Goal: Transaction & Acquisition: Purchase product/service

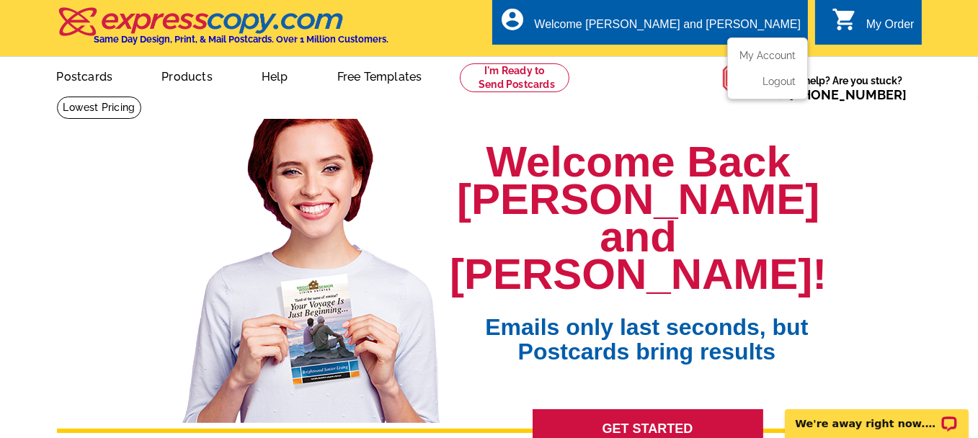
click at [683, 22] on div "Welcome [PERSON_NAME] and [PERSON_NAME]" at bounding box center [667, 28] width 267 height 20
click at [775, 51] on link "My Account" at bounding box center [765, 55] width 62 height 13
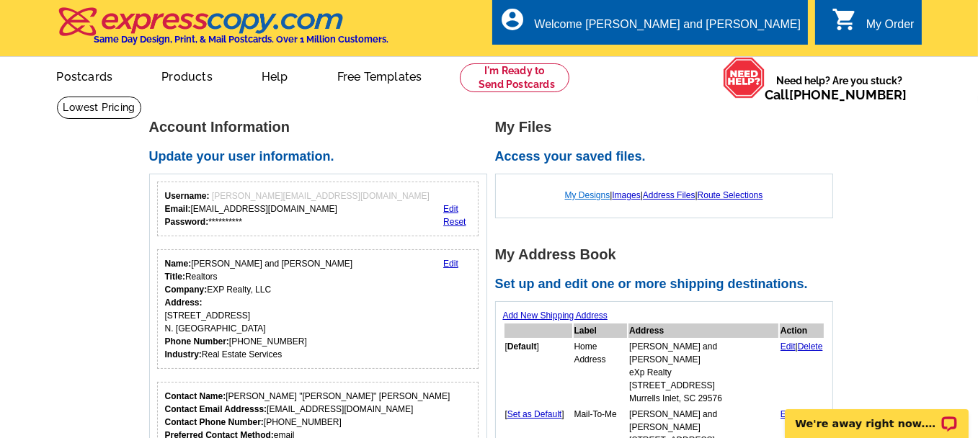
click at [585, 197] on link "My Designs" at bounding box center [587, 195] width 45 height 10
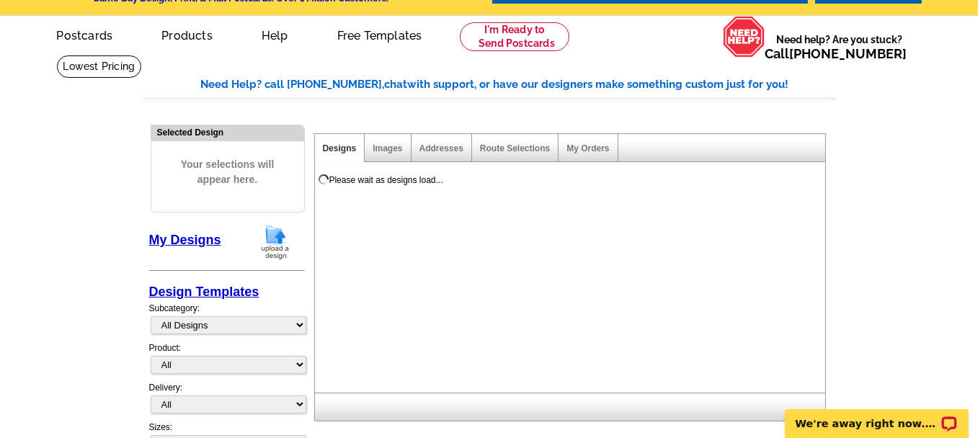
scroll to position [72, 0]
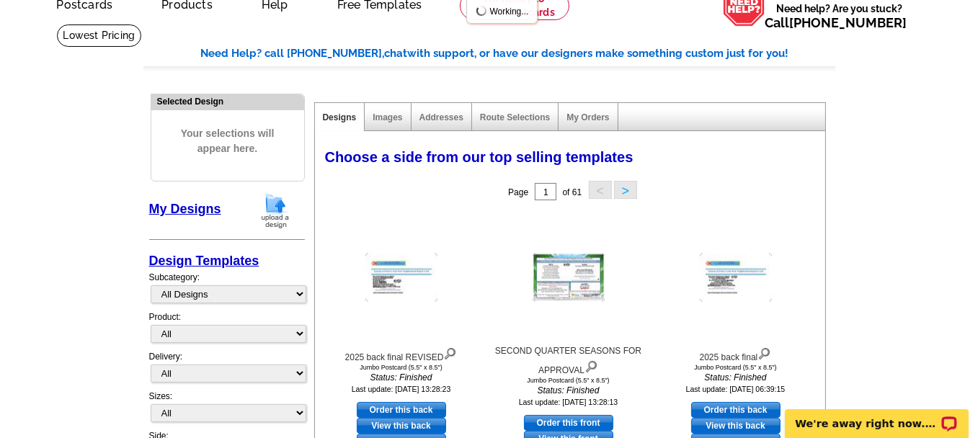
click at [189, 208] on link "My Designs" at bounding box center [185, 209] width 72 height 14
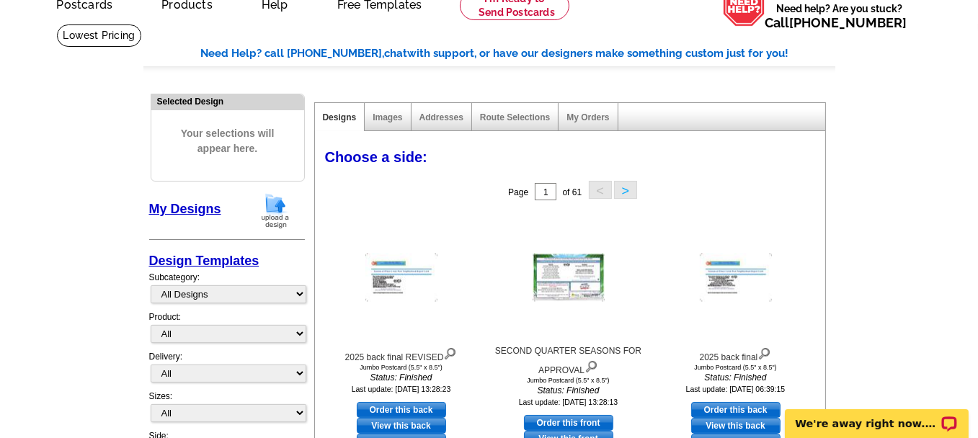
click at [267, 209] on img at bounding box center [275, 210] width 37 height 37
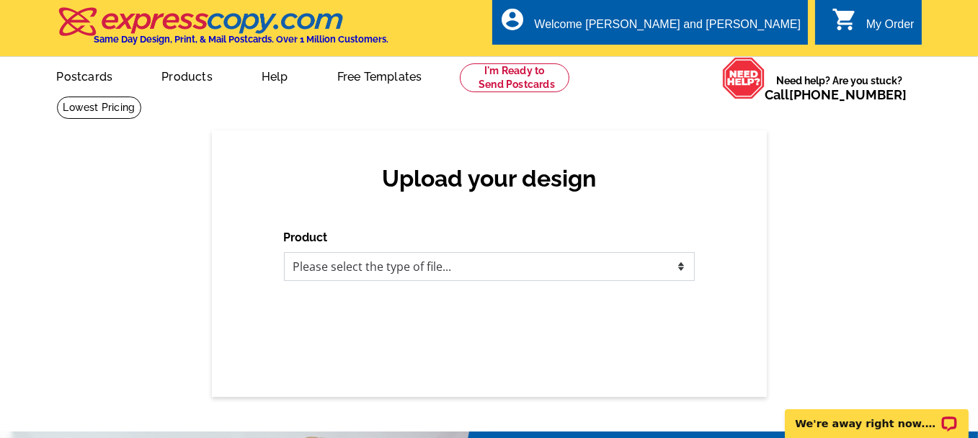
click at [378, 260] on select "Please select the type of file... Postcards Business Cards Letters and flyers G…" at bounding box center [489, 266] width 411 height 29
select select "1"
click at [284, 253] on select "Please select the type of file... Postcards Business Cards Letters and flyers G…" at bounding box center [489, 266] width 411 height 29
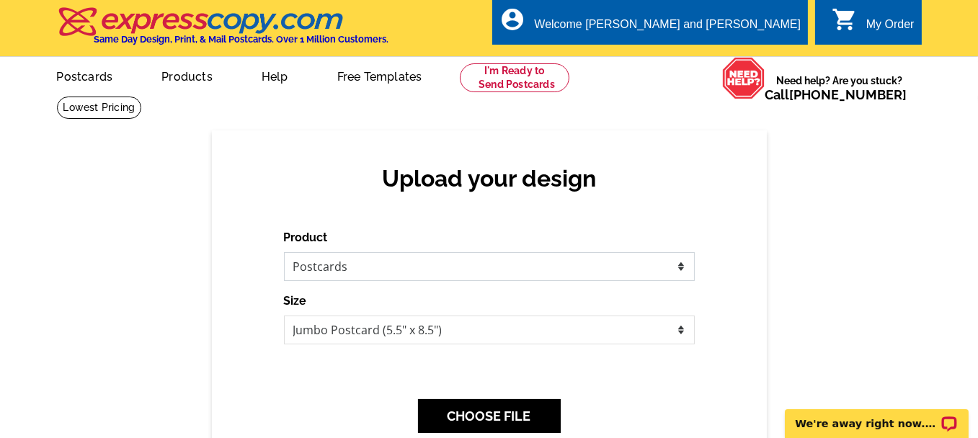
scroll to position [144, 0]
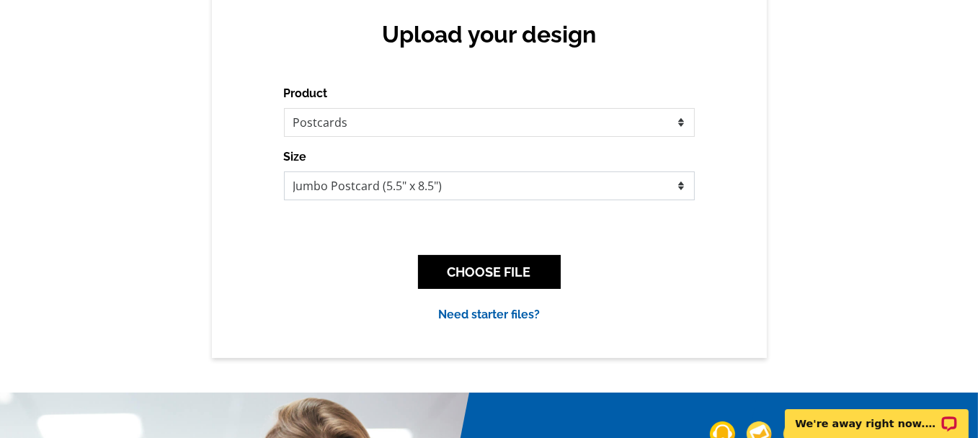
click at [459, 184] on select "Jumbo Postcard (5.5" x 8.5") Regular Postcard (4.25" x 5.6") Panoramic Postcard…" at bounding box center [489, 186] width 411 height 29
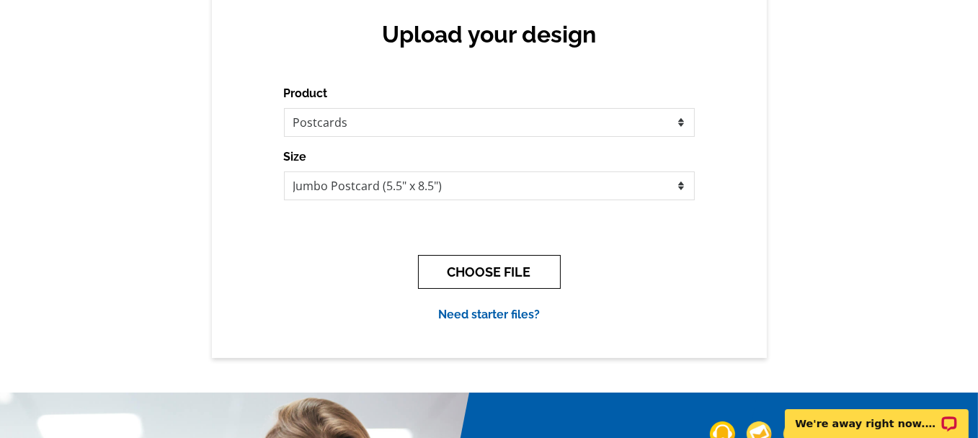
click at [473, 278] on button "CHOOSE FILE" at bounding box center [489, 272] width 143 height 34
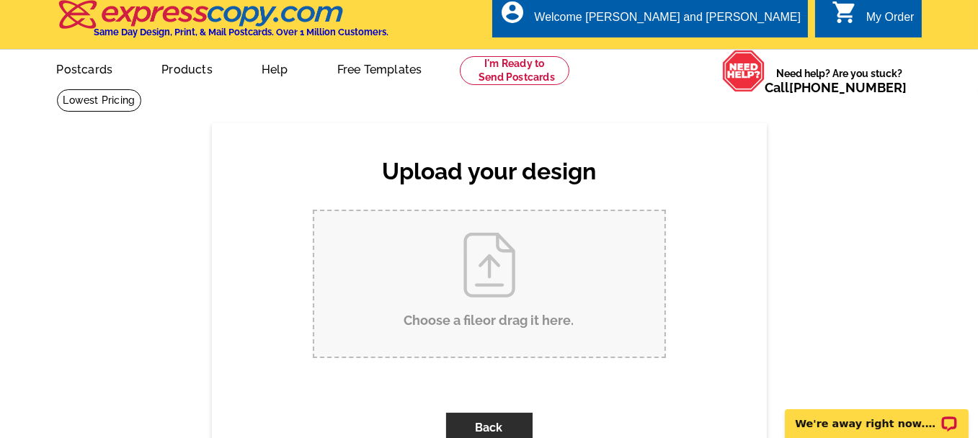
scroll to position [0, 0]
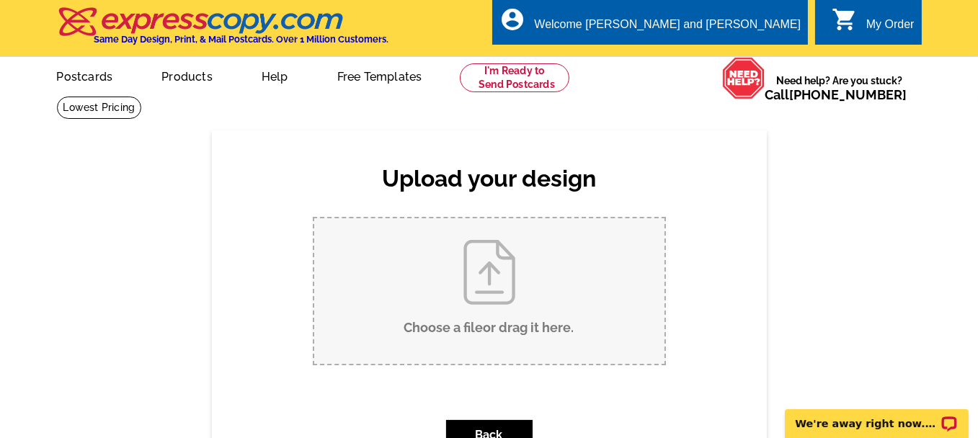
click at [473, 278] on input "Choose a file or drag it here ." at bounding box center [489, 291] width 350 height 146
type input "C:\fakepath\2025 THIRD QUARTER FINAL.pdf"
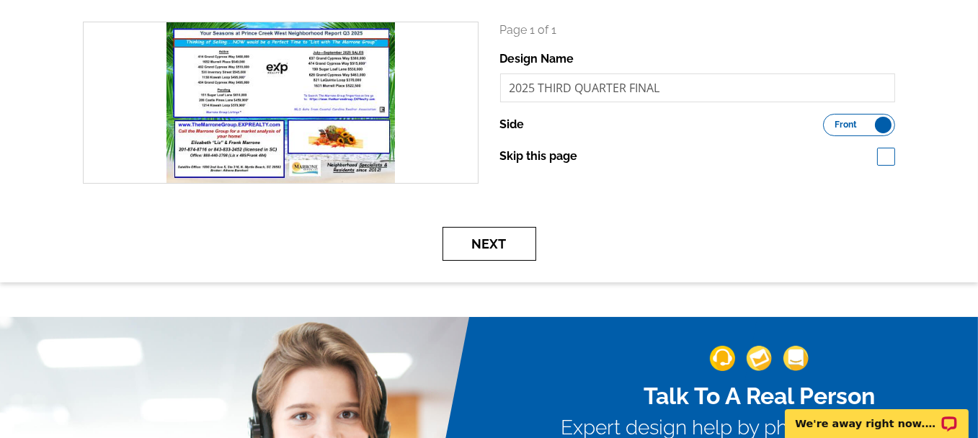
click at [491, 244] on button "Next" at bounding box center [489, 244] width 94 height 34
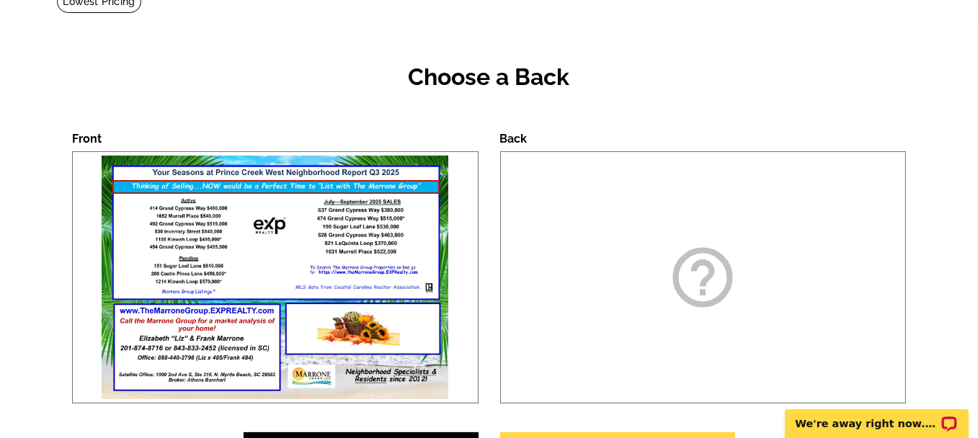
scroll to position [288, 0]
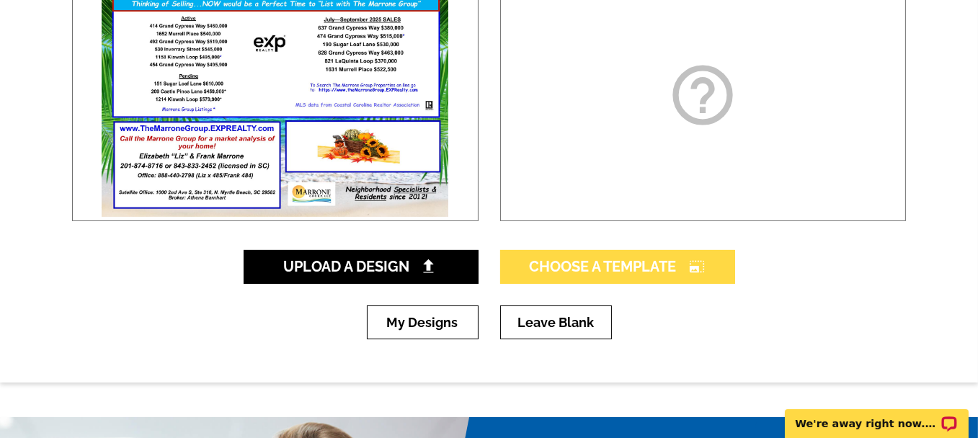
click at [593, 272] on span "Choose A Template photo_size_select_large" at bounding box center [618, 266] width 176 height 17
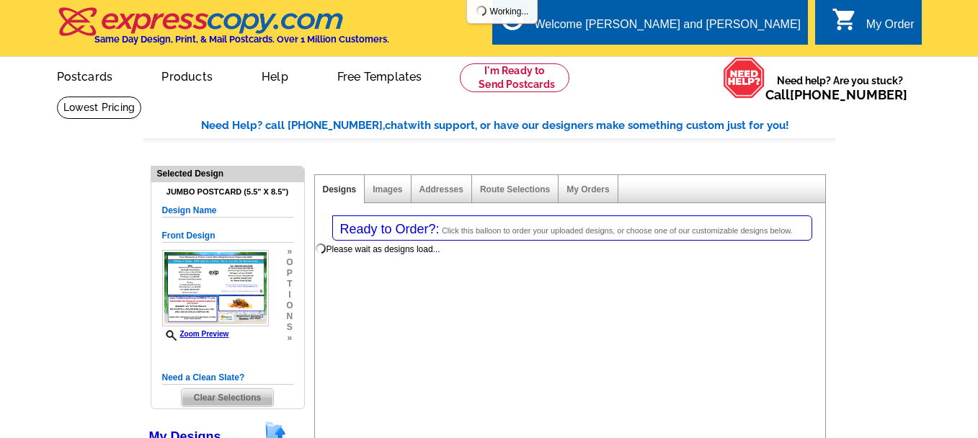
select select "1"
select select "2"
select select "back"
select select "785"
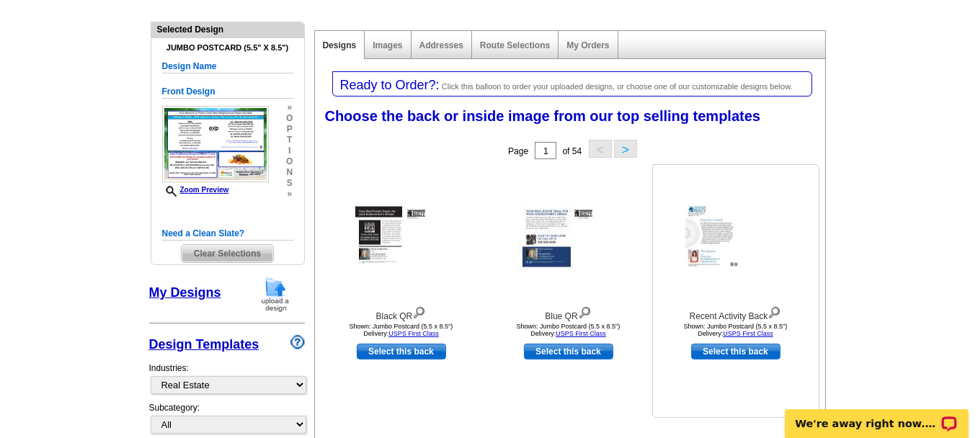
scroll to position [288, 0]
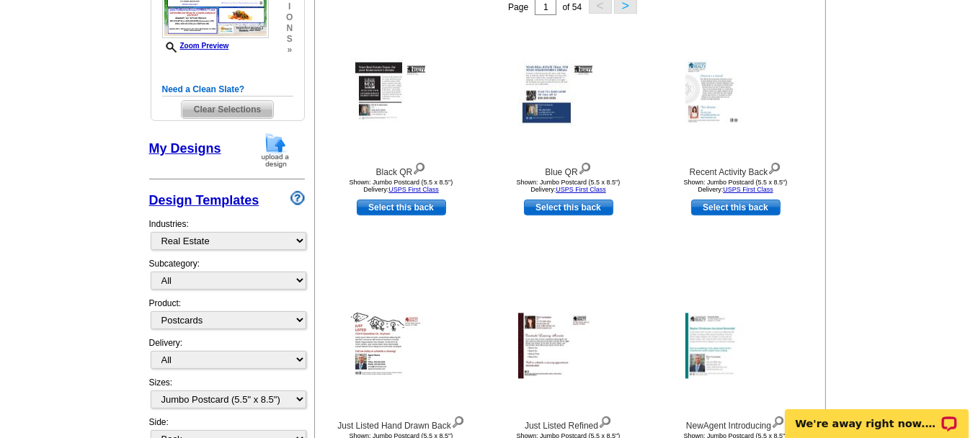
click at [273, 151] on img at bounding box center [275, 150] width 37 height 37
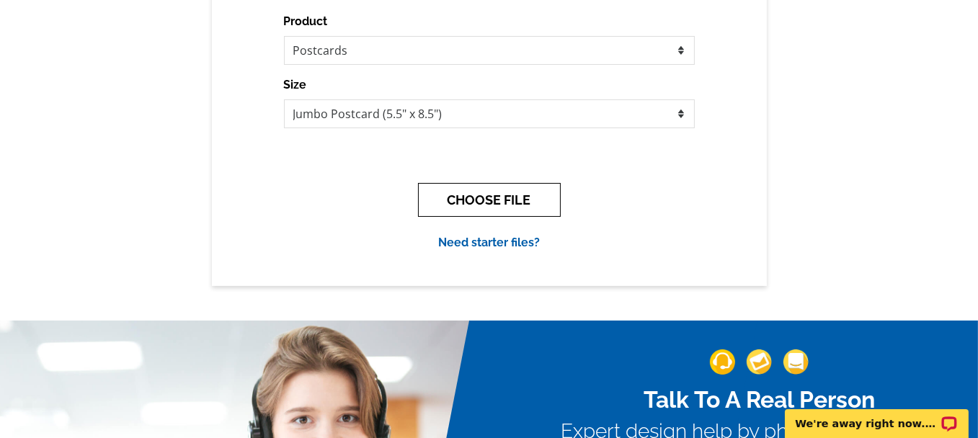
click at [468, 201] on button "CHOOSE FILE" at bounding box center [489, 200] width 143 height 34
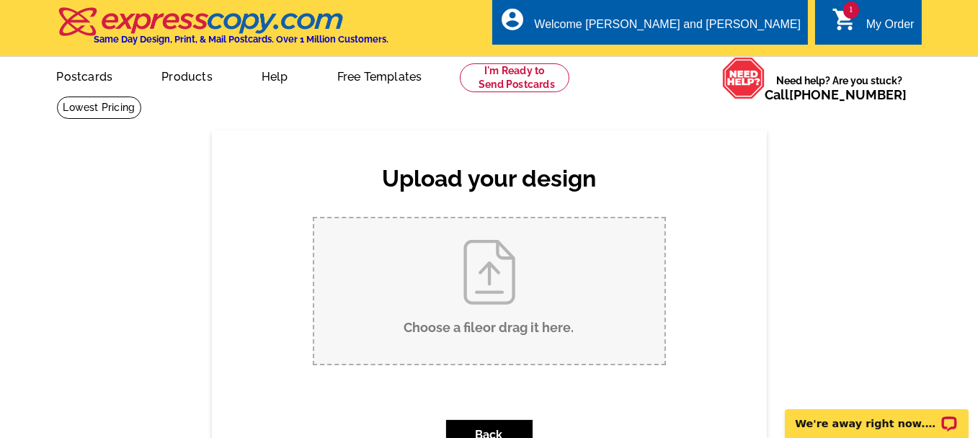
click at [485, 300] on input "Choose a file or drag it here ." at bounding box center [489, 291] width 350 height 146
type input "C:\fakepath\2025 back final REVISED.pdf"
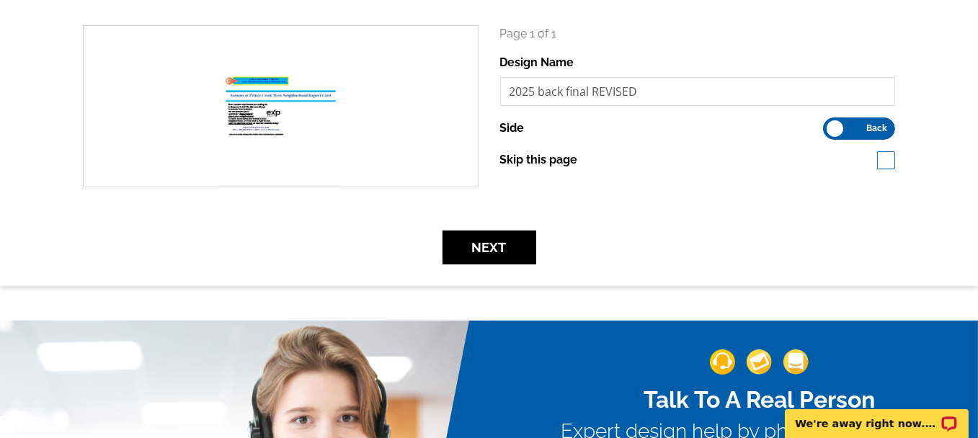
scroll to position [216, 0]
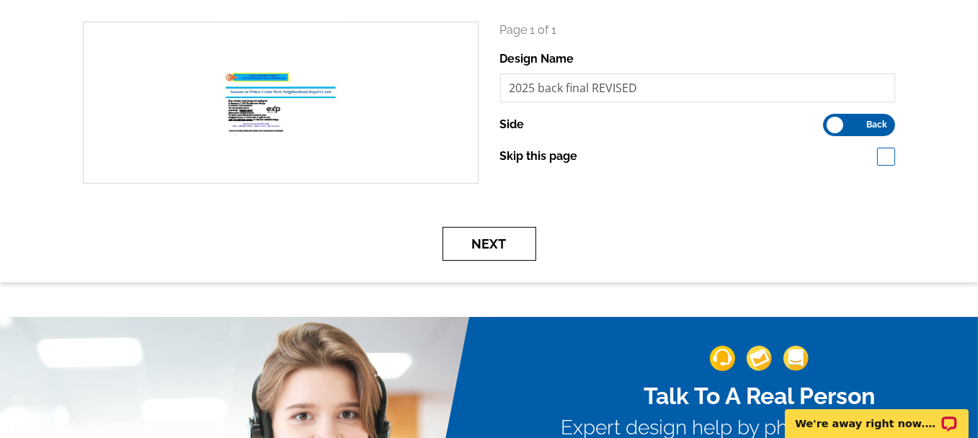
click at [503, 242] on button "Next" at bounding box center [489, 244] width 94 height 34
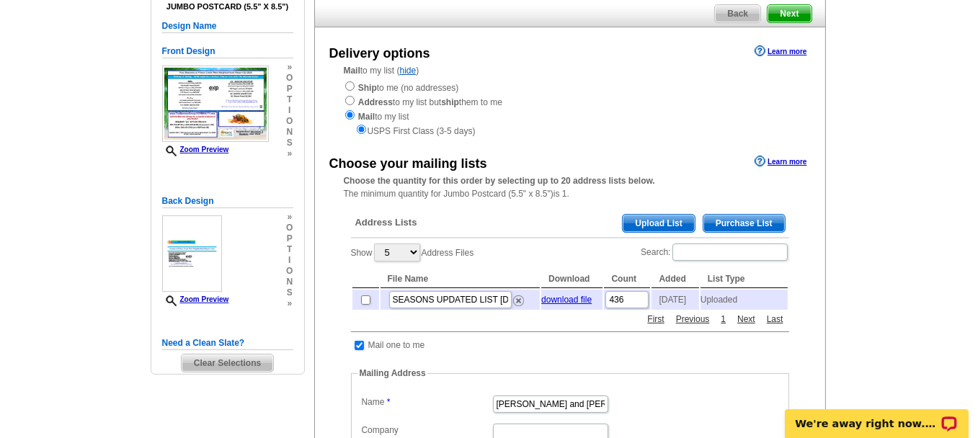
scroll to position [144, 0]
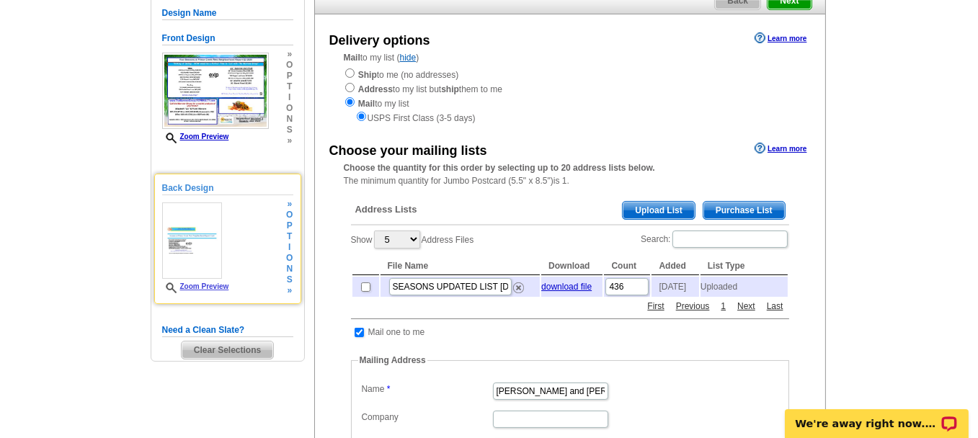
click at [290, 258] on span "o" at bounding box center [289, 258] width 6 height 11
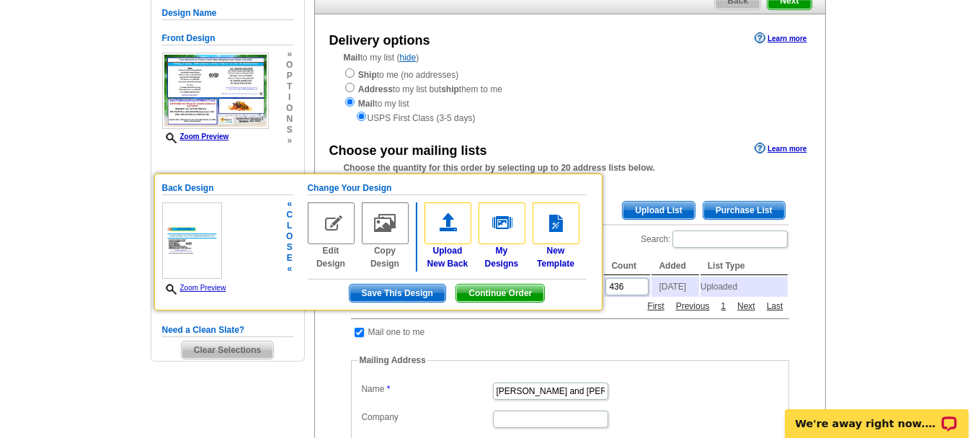
click at [287, 249] on span "s" at bounding box center [289, 247] width 6 height 11
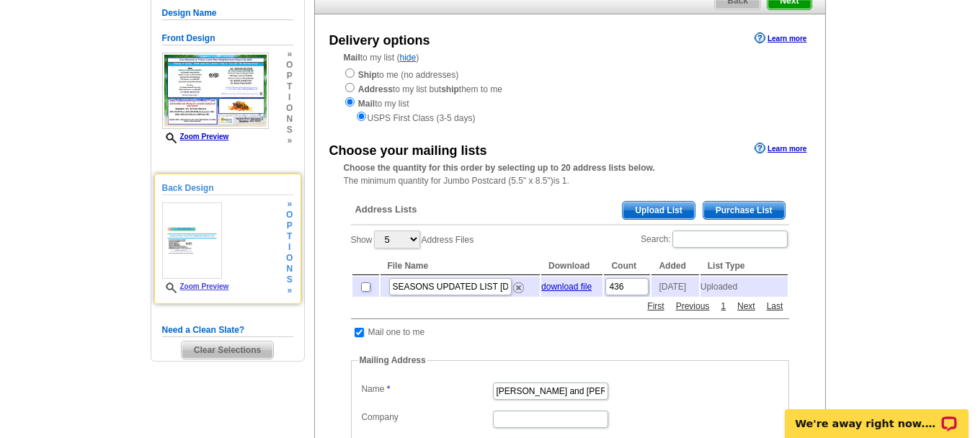
click at [362, 289] on input "checkbox" at bounding box center [365, 286] width 9 height 9
checkbox input "true"
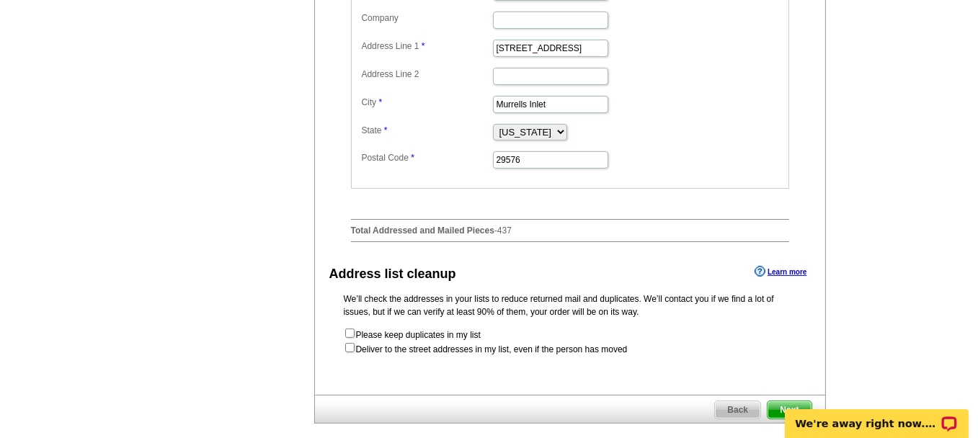
scroll to position [576, 0]
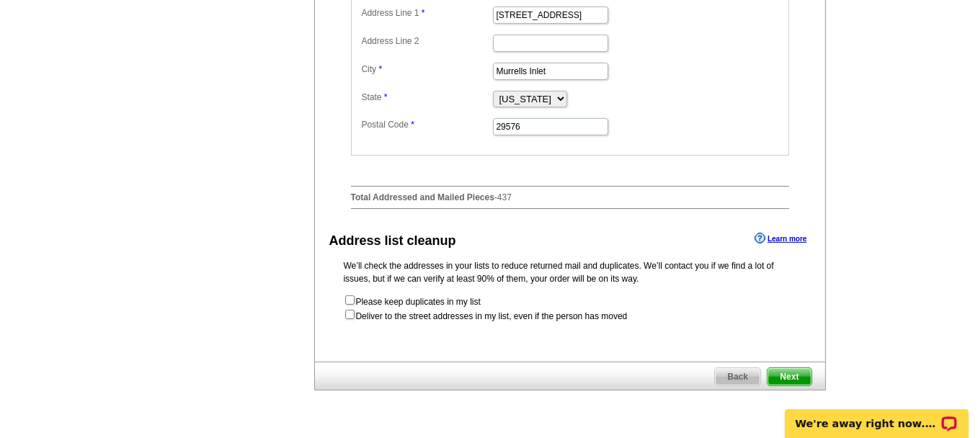
click at [790, 373] on span "Next" at bounding box center [788, 376] width 43 height 17
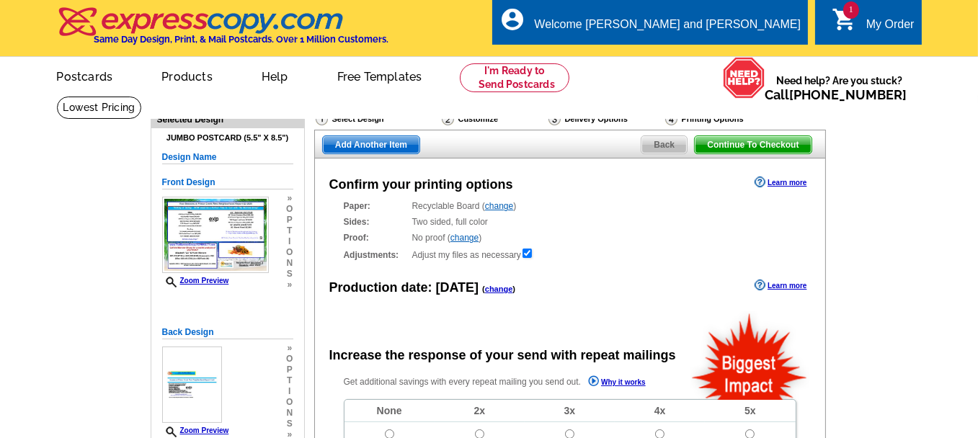
radio input "false"
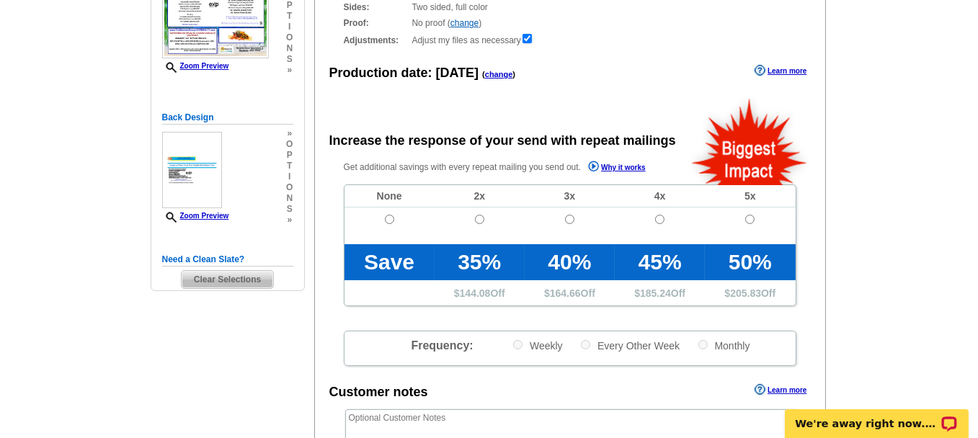
scroll to position [216, 0]
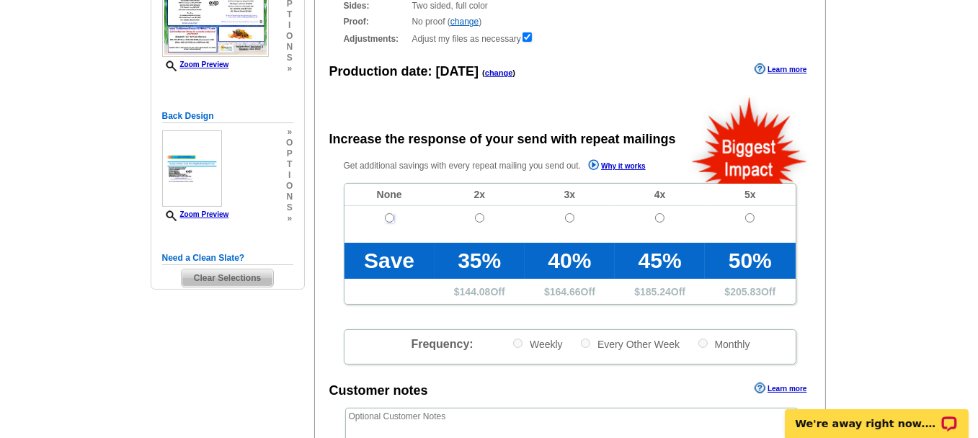
click at [388, 218] on input "radio" at bounding box center [389, 217] width 9 height 9
radio input "true"
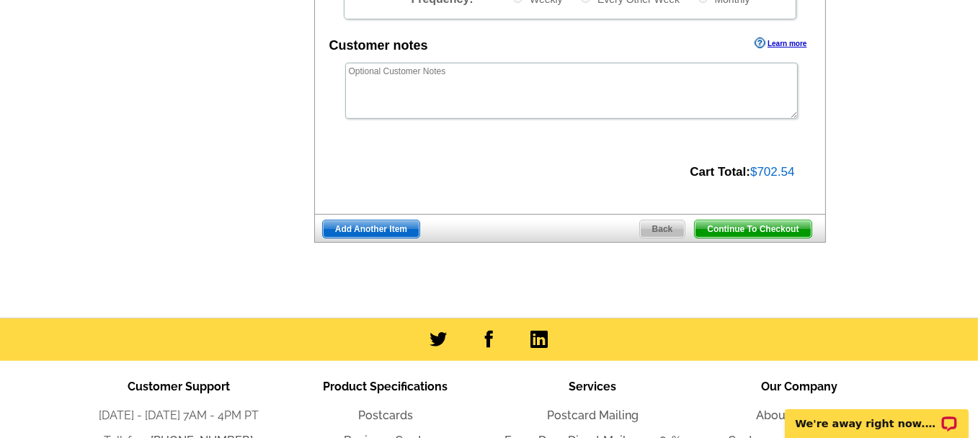
scroll to position [576, 0]
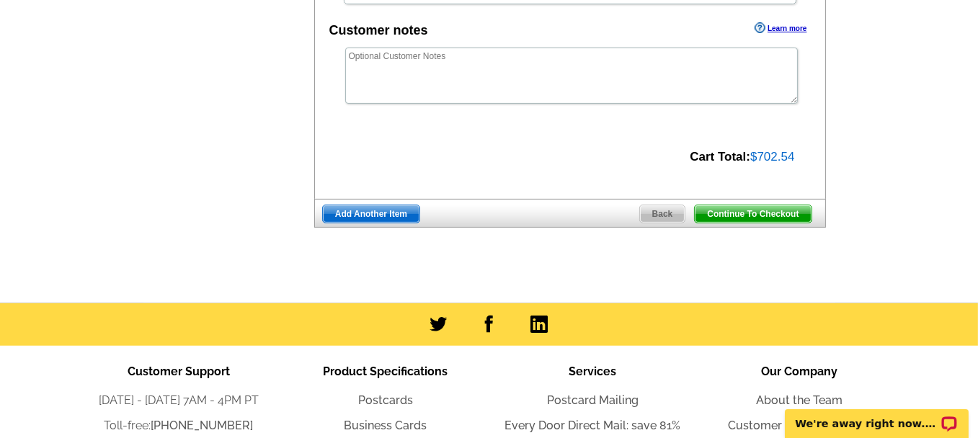
click at [754, 215] on span "Continue To Checkout" at bounding box center [753, 213] width 116 height 17
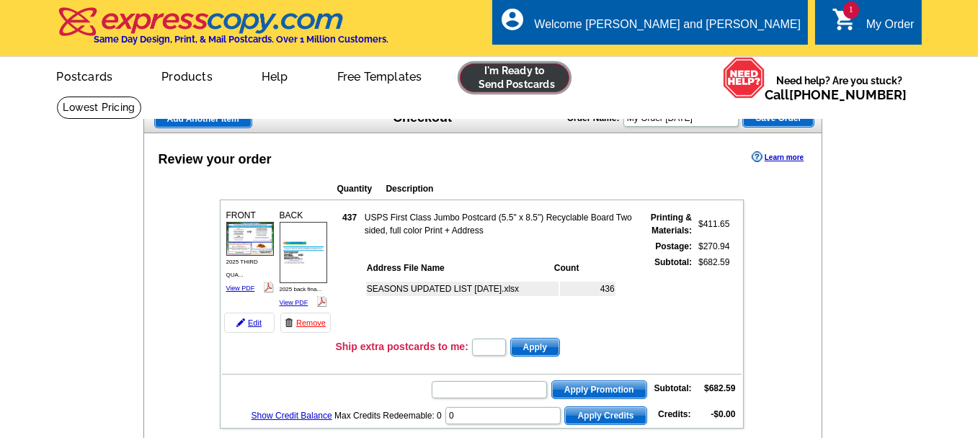
click at [494, 90] on link at bounding box center [515, 77] width 110 height 29
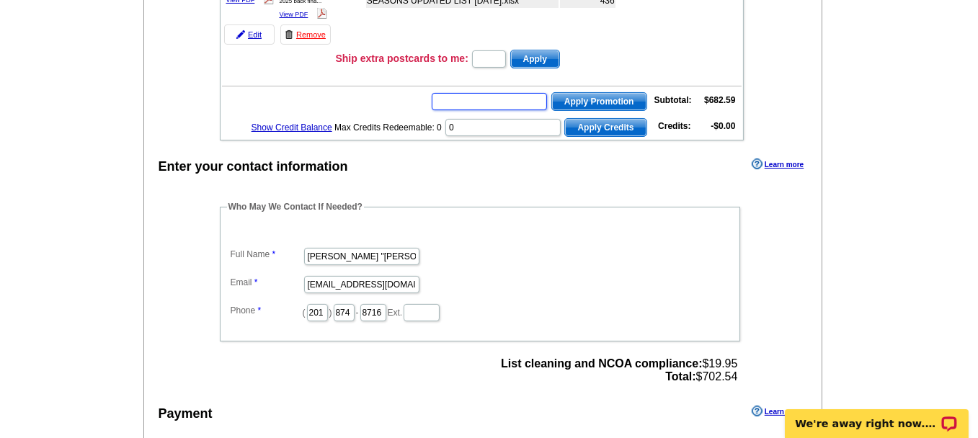
click at [495, 99] on input "text" at bounding box center [489, 101] width 115 height 17
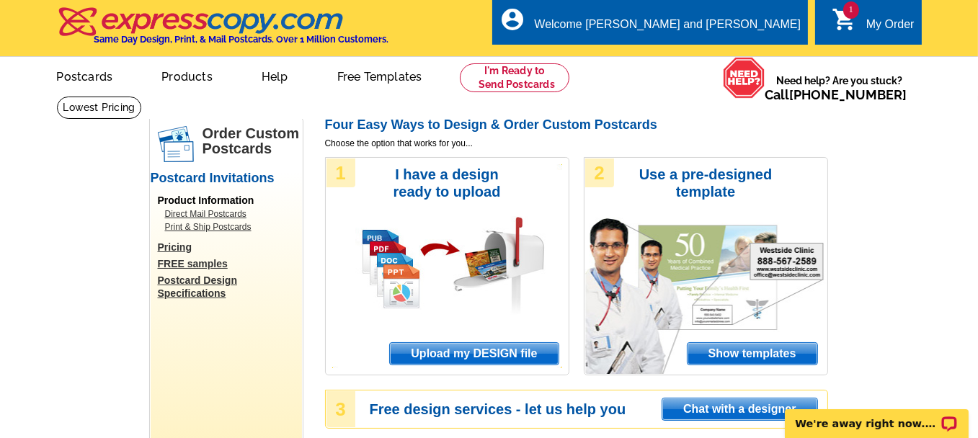
click at [873, 28] on div "My Order" at bounding box center [890, 28] width 48 height 20
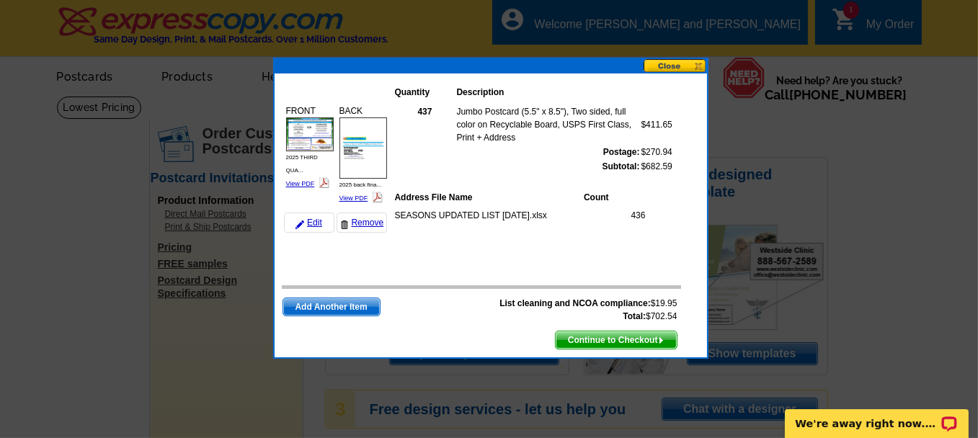
click at [585, 345] on span "Continue to Checkout" at bounding box center [616, 339] width 121 height 17
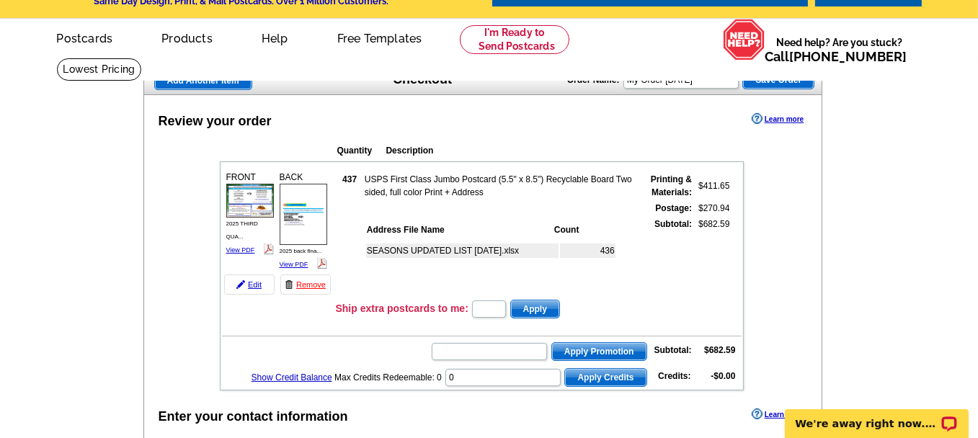
scroll to position [72, 0]
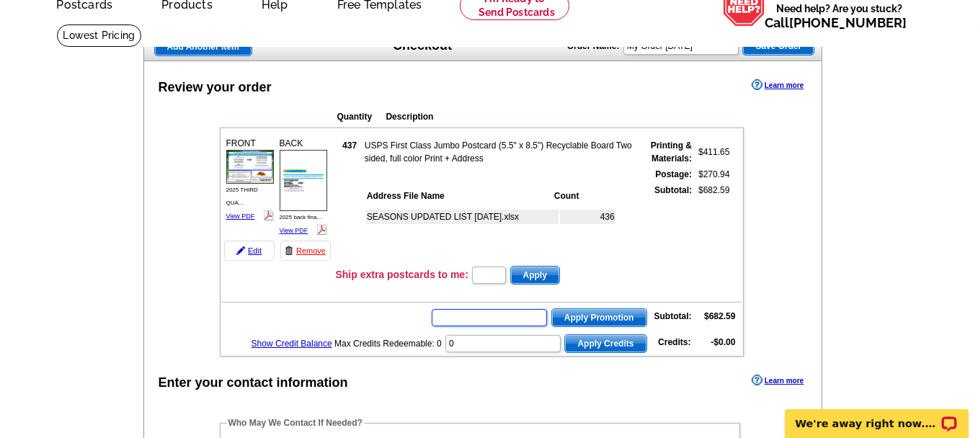
click at [486, 317] on input "text" at bounding box center [489, 317] width 115 height 17
type input "CC2330"
click at [579, 316] on span "Apply Promotion" at bounding box center [599, 317] width 94 height 17
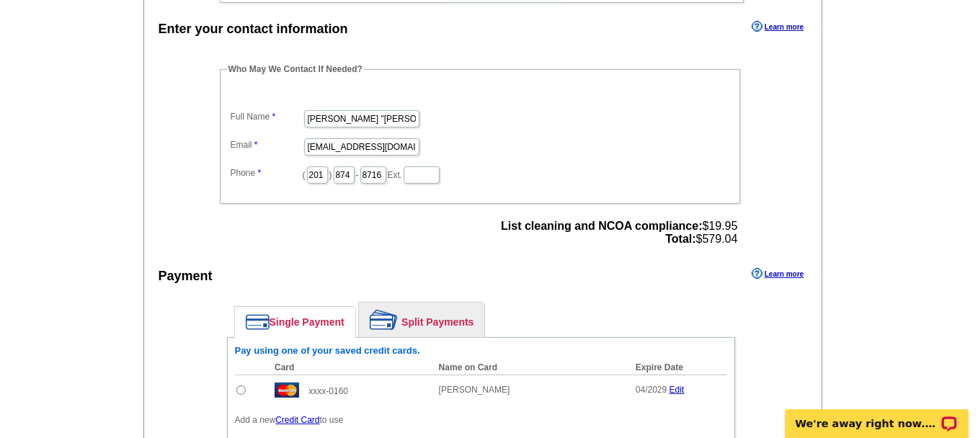
scroll to position [504, 0]
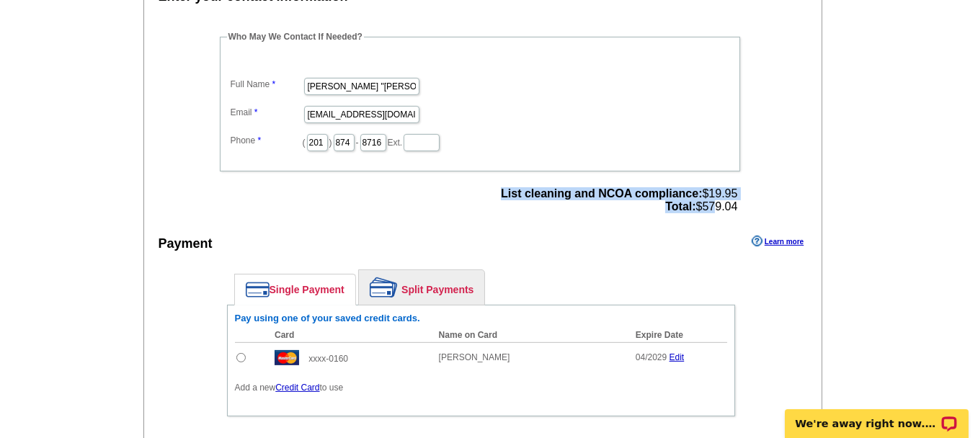
drag, startPoint x: 738, startPoint y: 197, endPoint x: 708, endPoint y: 204, distance: 30.4
click at [708, 204] on div "List cleaning and NCOA compliance: $19.95 Total: $579.04" at bounding box center [618, 200] width 245 height 35
click at [757, 206] on div "Who May We Contact If Needed? Full Name [PERSON_NAME] "[PERSON_NAME]" [PERSON_N…" at bounding box center [481, 123] width 580 height 187
drag, startPoint x: 740, startPoint y: 195, endPoint x: 721, endPoint y: 198, distance: 19.7
click at [721, 198] on div "List cleaning and NCOA compliance: $19.95 Total: $579.04" at bounding box center [618, 200] width 245 height 35
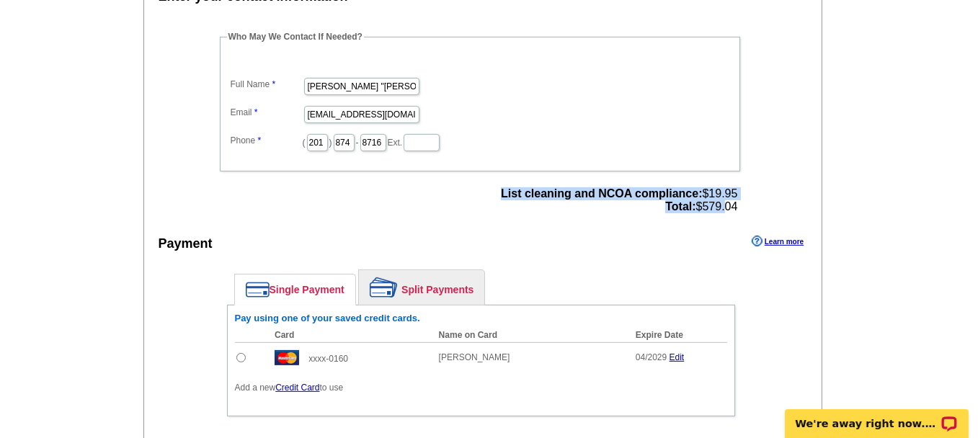
click at [697, 199] on span "List cleaning and NCOA compliance: $19.95 Total: $579.04" at bounding box center [619, 200] width 236 height 26
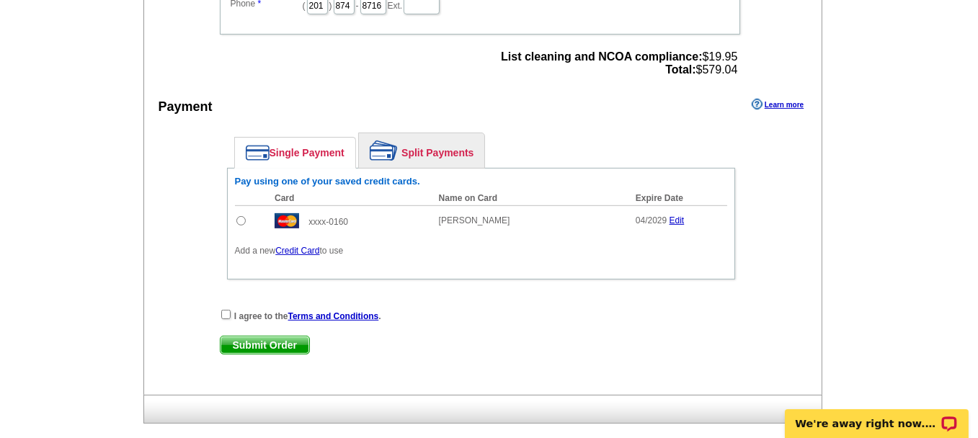
scroll to position [649, 0]
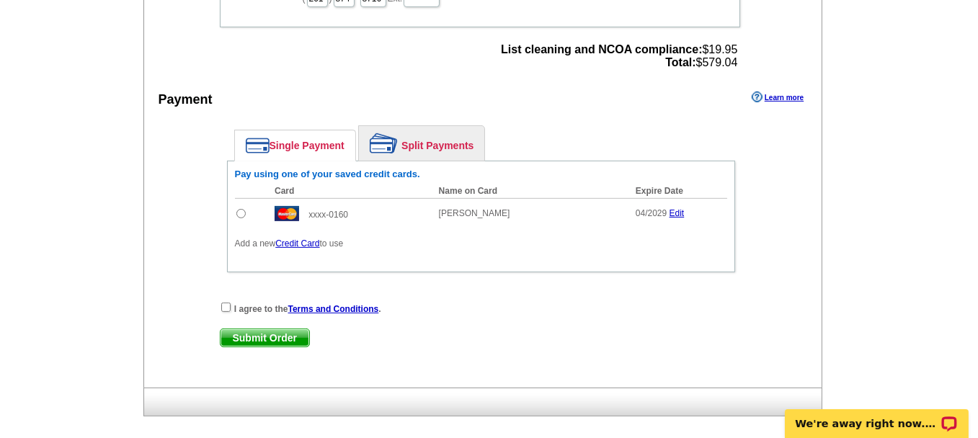
click at [240, 209] on input "radio" at bounding box center [240, 213] width 9 height 9
radio input "true"
click at [224, 303] on input "checkbox" at bounding box center [225, 307] width 9 height 9
checkbox input "true"
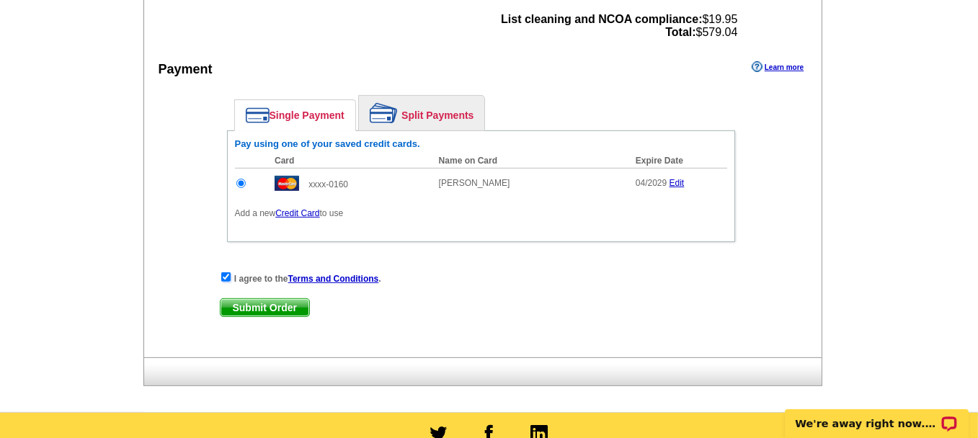
scroll to position [721, 0]
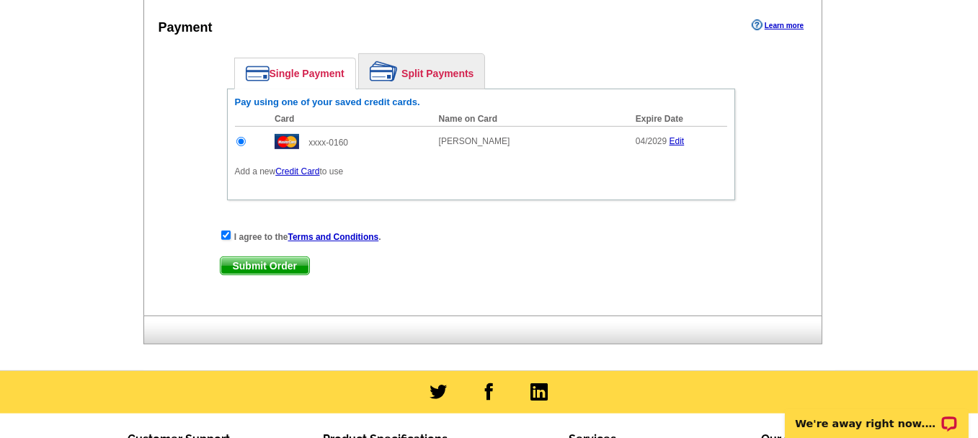
click at [274, 257] on span "Submit Order" at bounding box center [265, 265] width 89 height 17
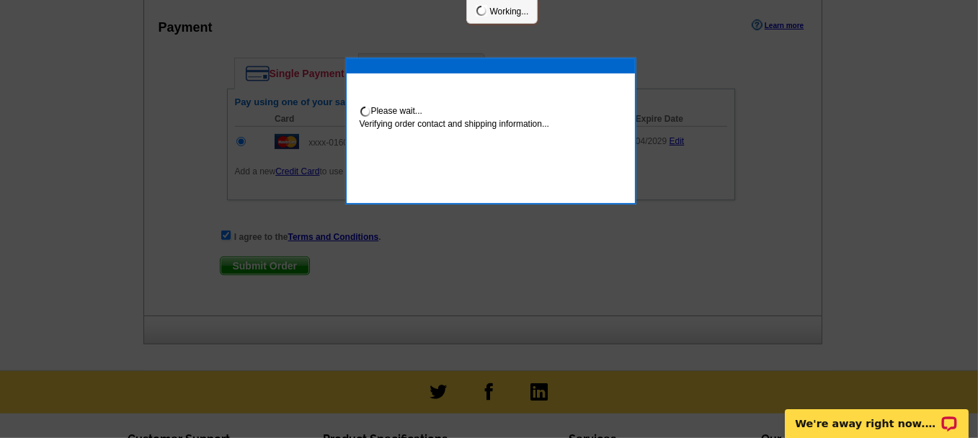
scroll to position [793, 0]
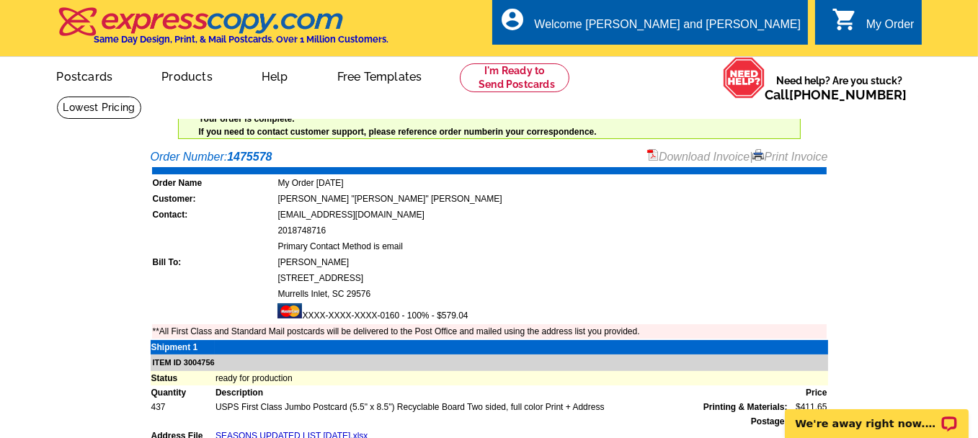
click at [775, 159] on link "Print Invoice" at bounding box center [789, 157] width 75 height 12
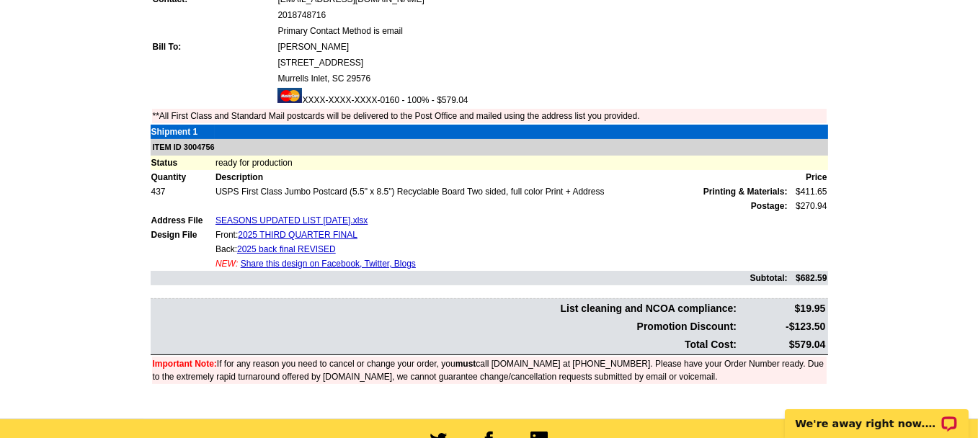
scroll to position [360, 0]
